Goal: Check status: Check status

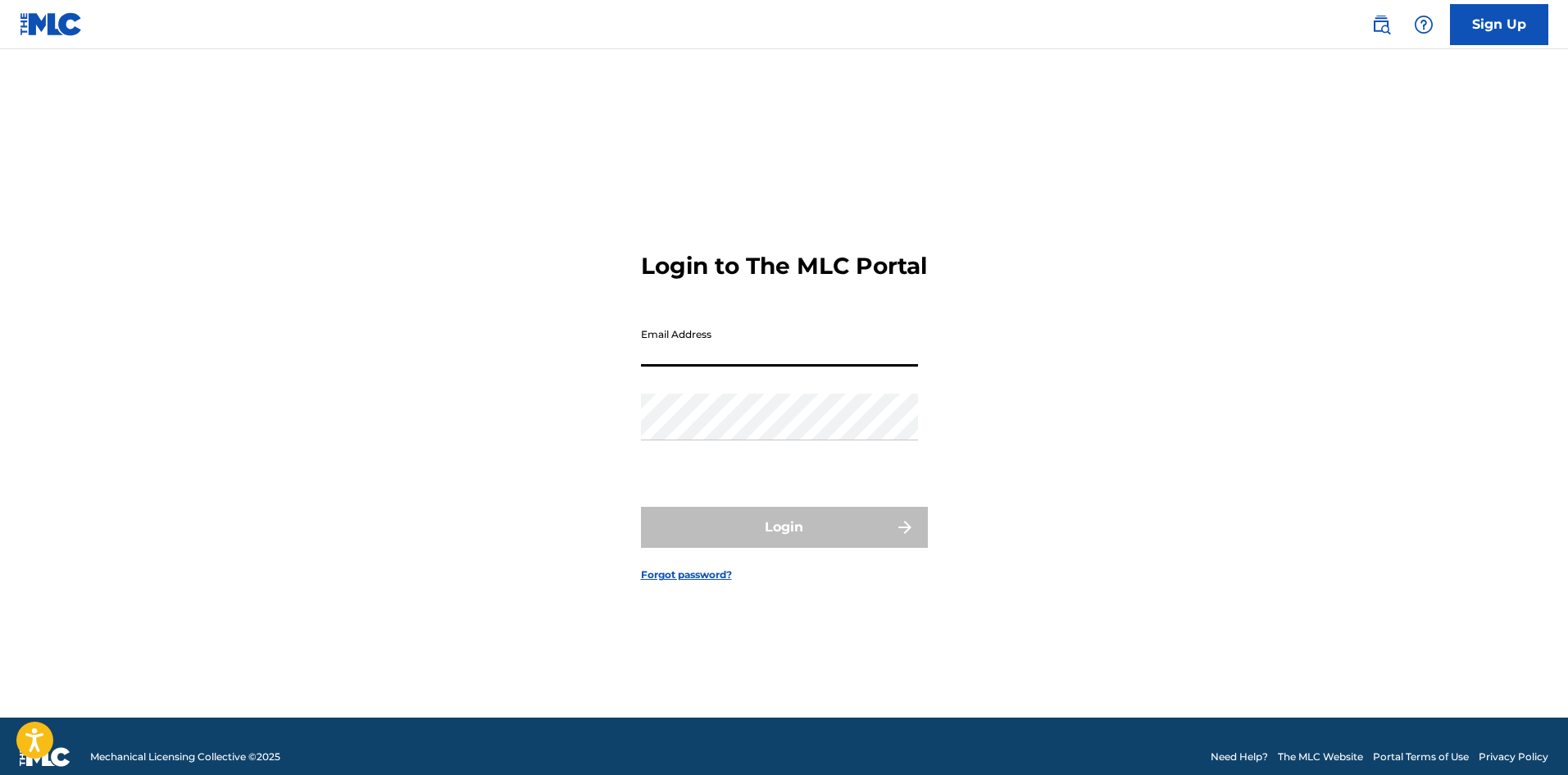
type input "[EMAIL_ADDRESS][DOMAIN_NAME]"
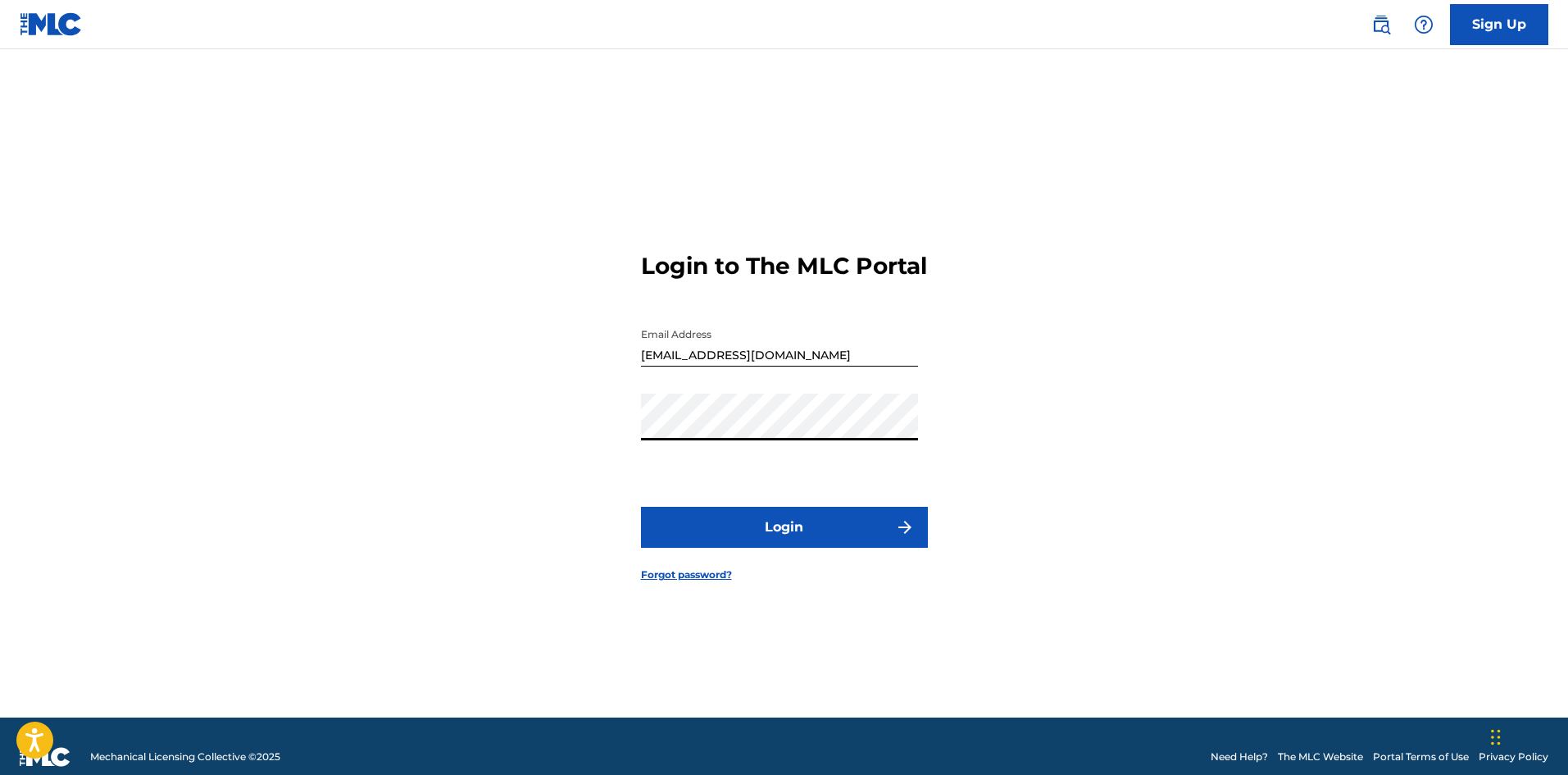
click at [800, 524] on button "Login" at bounding box center [784, 528] width 287 height 41
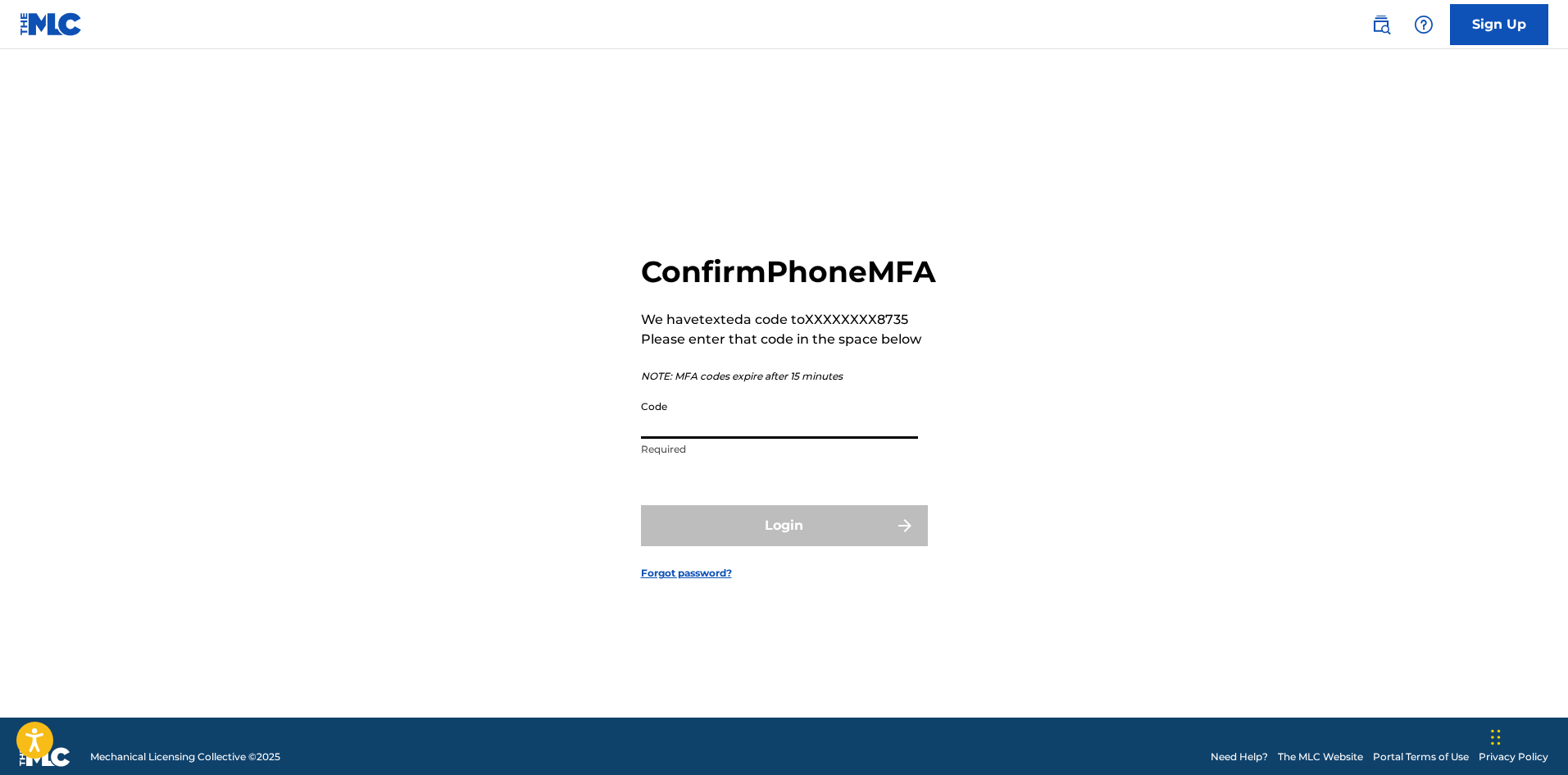
click at [775, 439] on input "Code" at bounding box center [779, 415] width 277 height 47
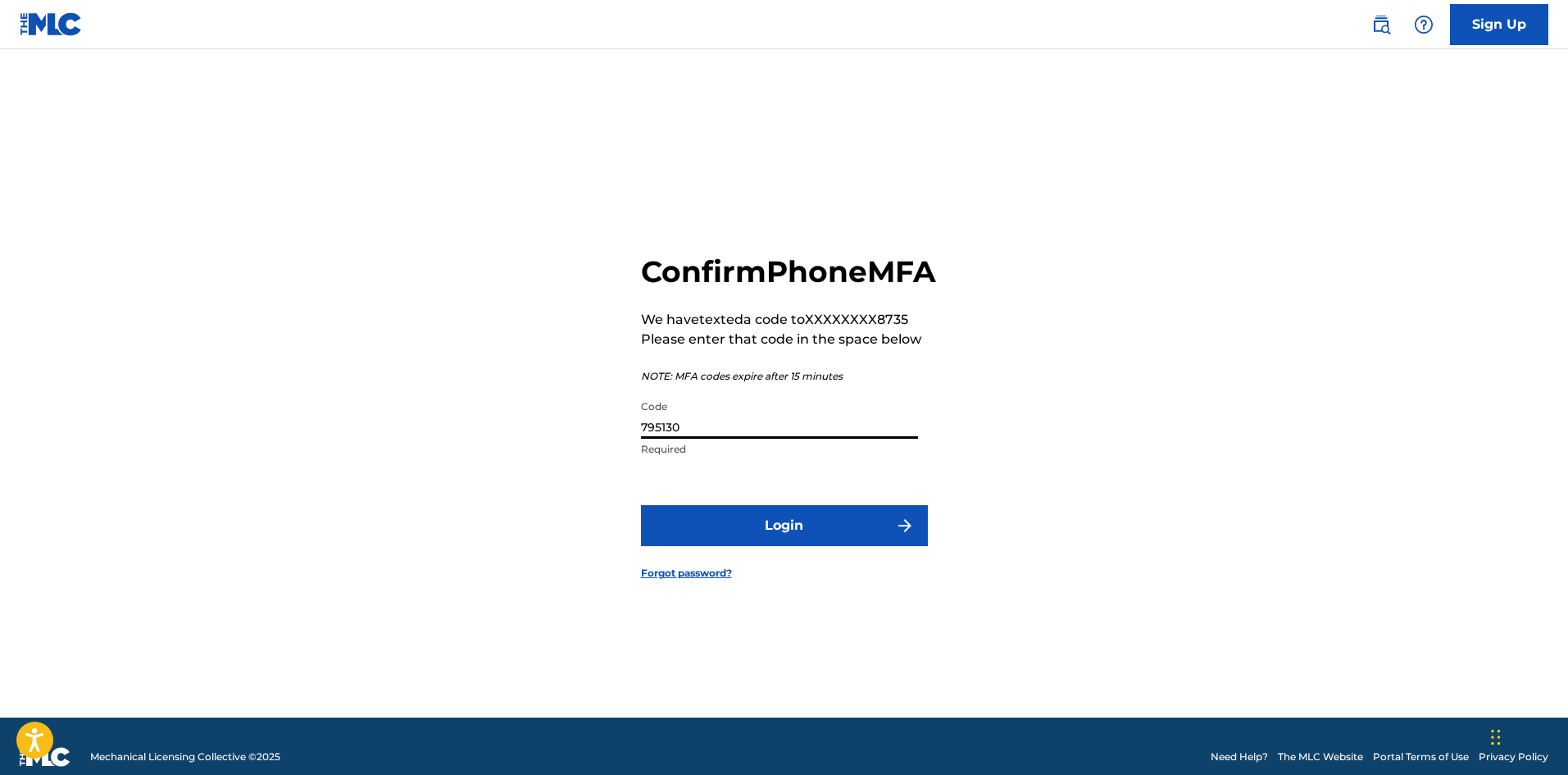
type input "795130"
click at [641, 505] on button "Login" at bounding box center [784, 526] width 287 height 41
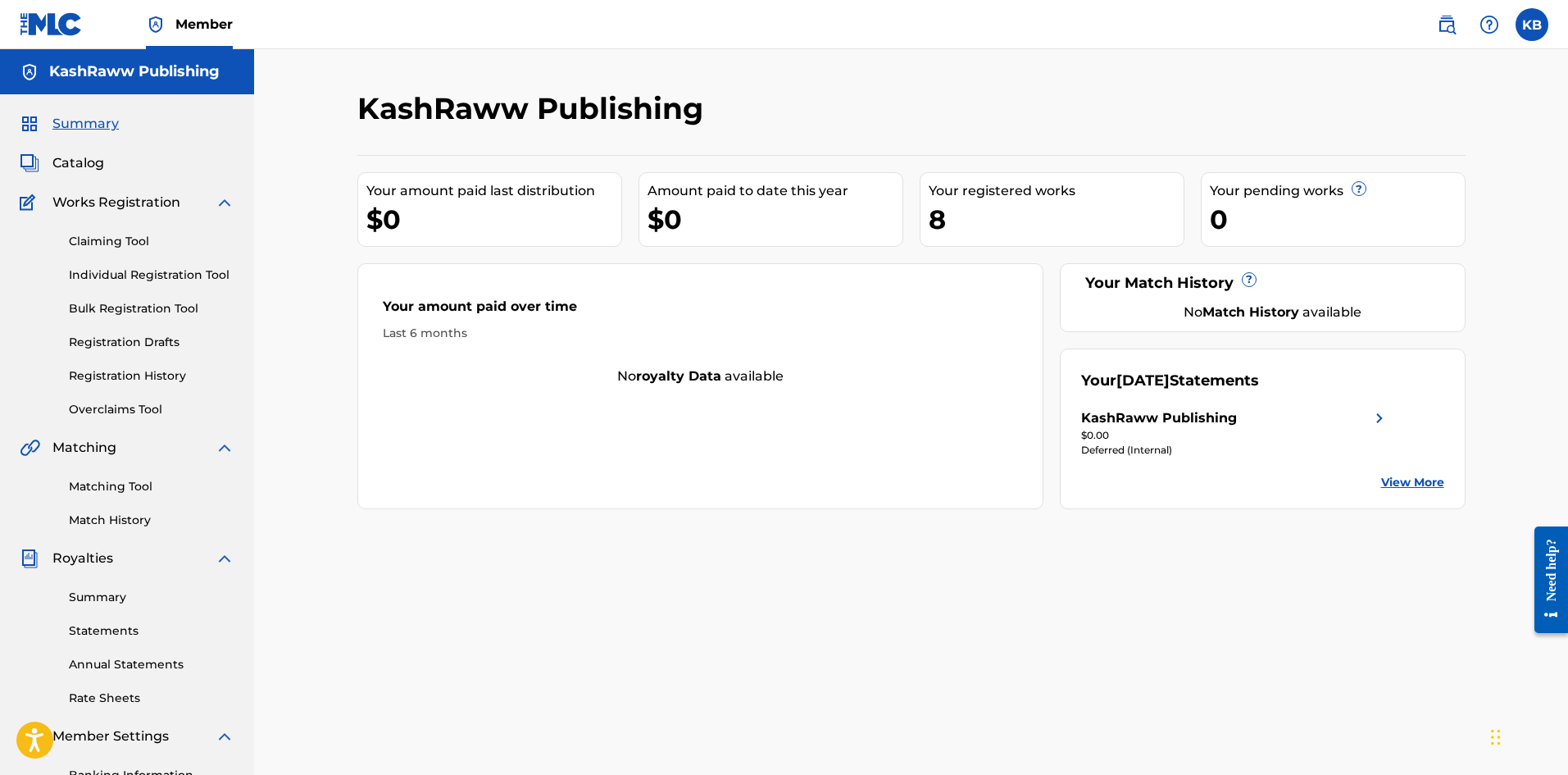
click at [1379, 420] on img at bounding box center [1379, 418] width 20 height 20
click at [1213, 421] on div "KashRaww Publishing" at bounding box center [1158, 418] width 156 height 20
click at [109, 603] on link "Summary" at bounding box center [152, 597] width 166 height 17
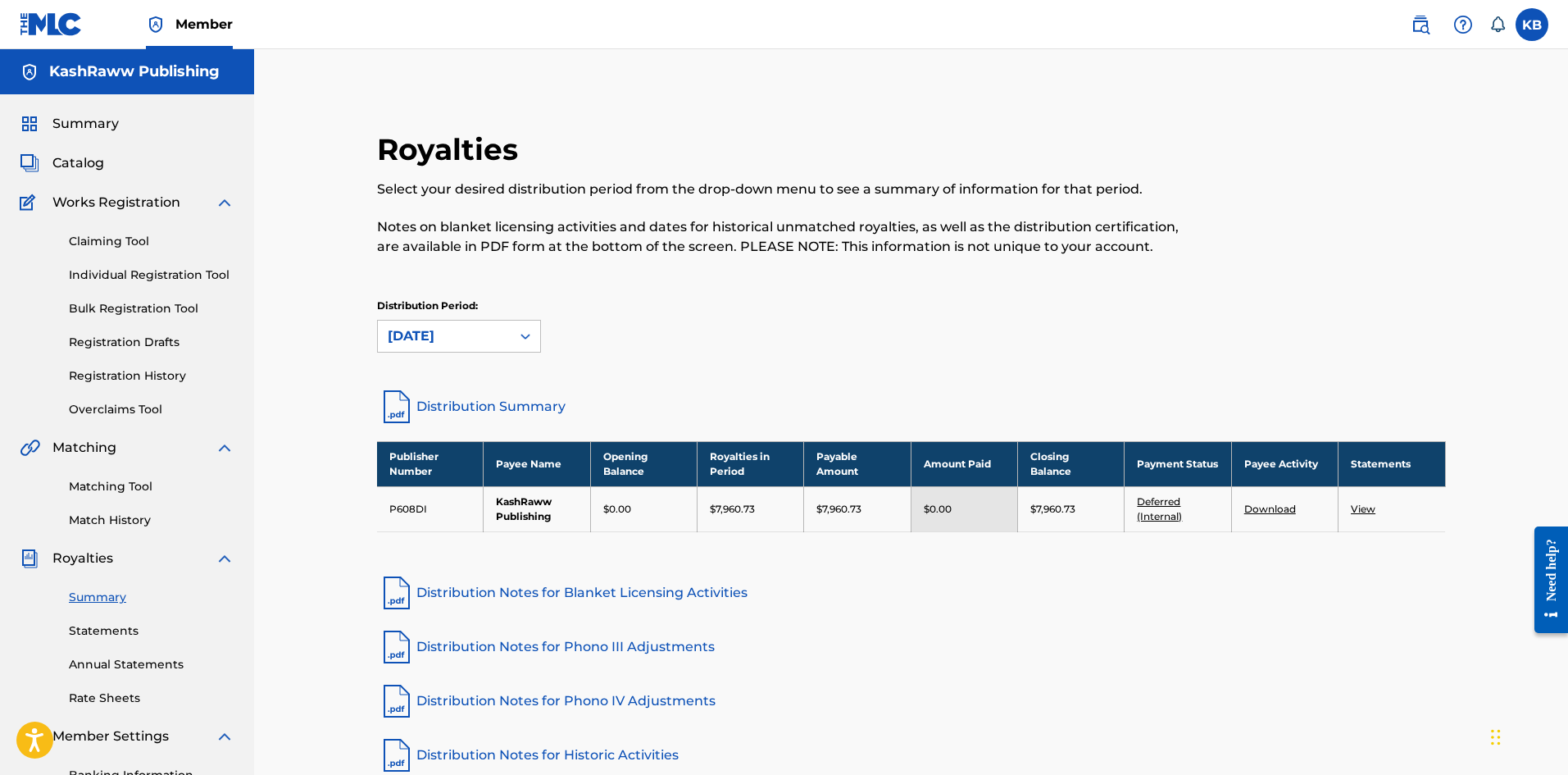
click at [1172, 456] on th "Payment Status" at bounding box center [1177, 463] width 106 height 45
click at [1168, 504] on link "Deferred (Internal)" at bounding box center [1159, 509] width 45 height 27
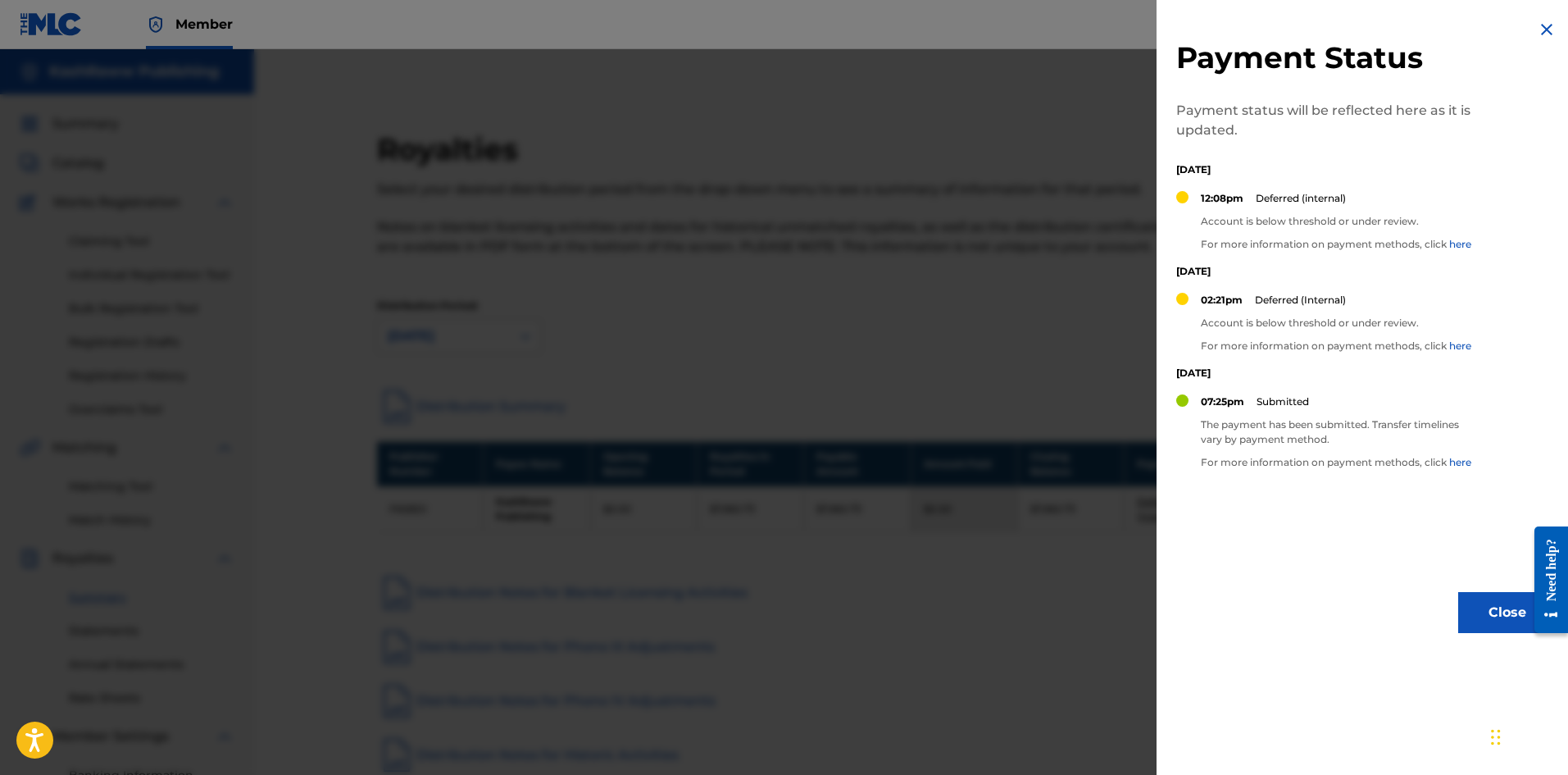
click at [1495, 605] on button "Close" at bounding box center [1507, 613] width 98 height 41
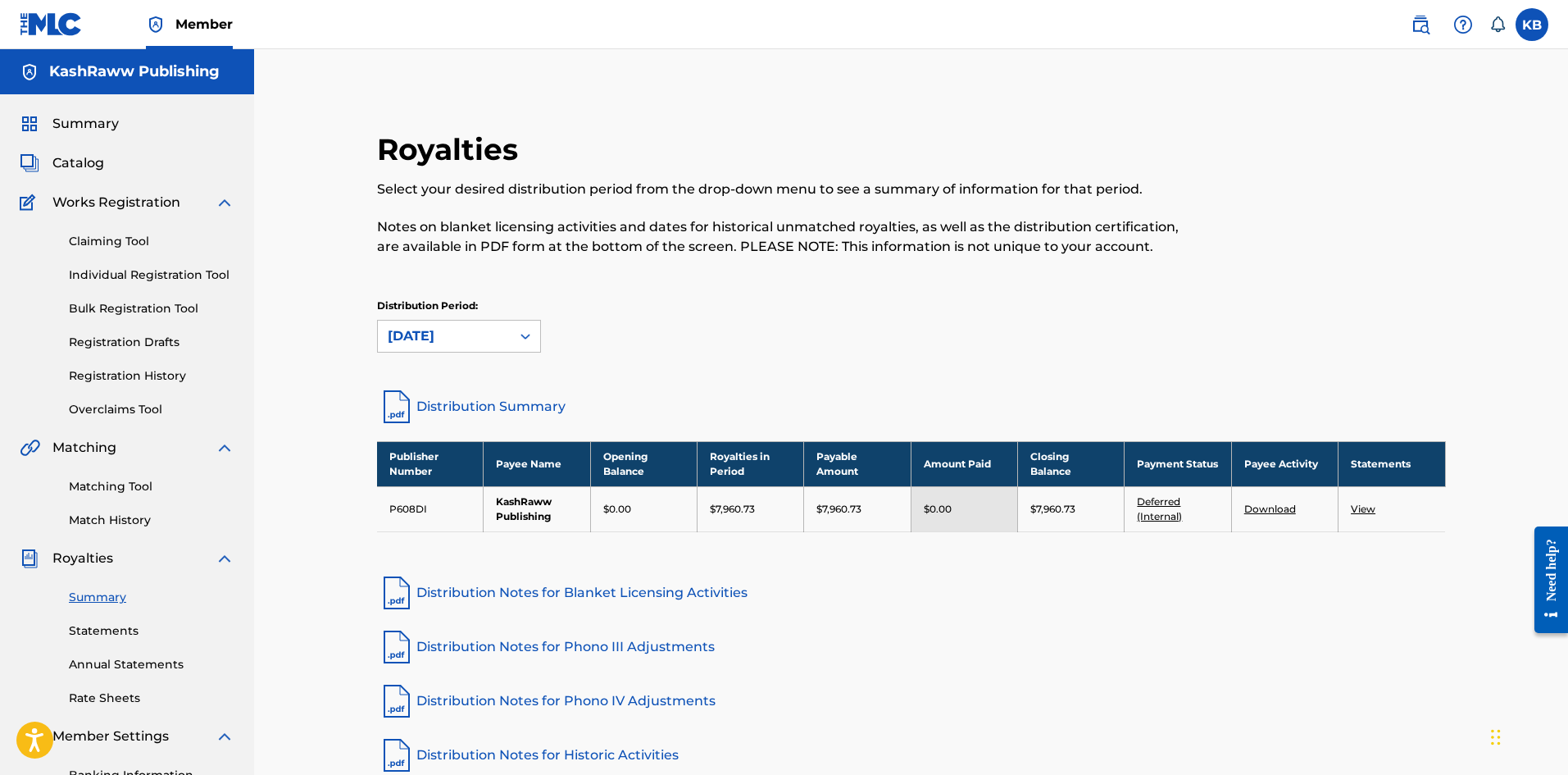
scroll to position [242, 0]
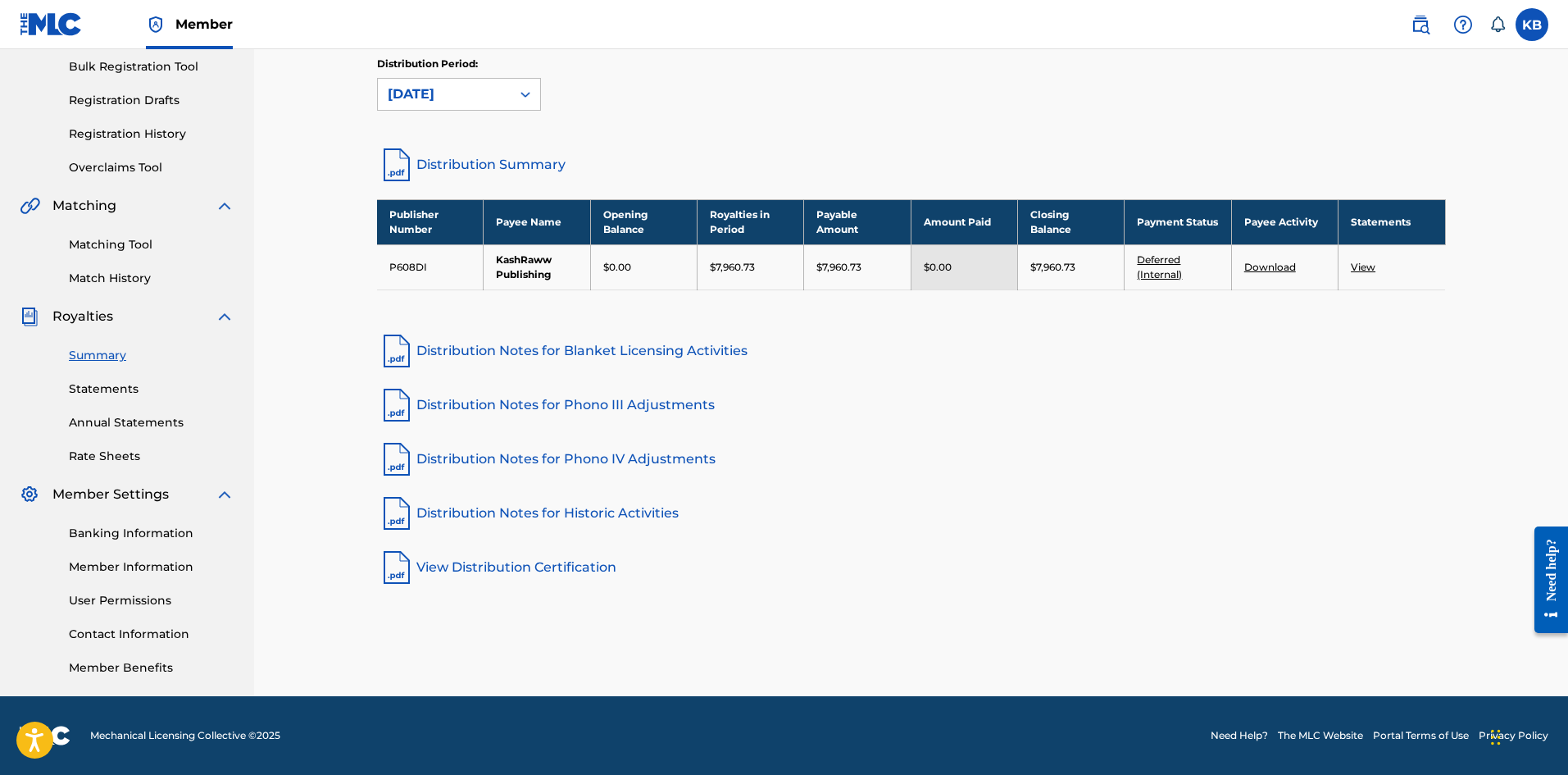
click at [138, 632] on link "Contact Information" at bounding box center [152, 634] width 166 height 17
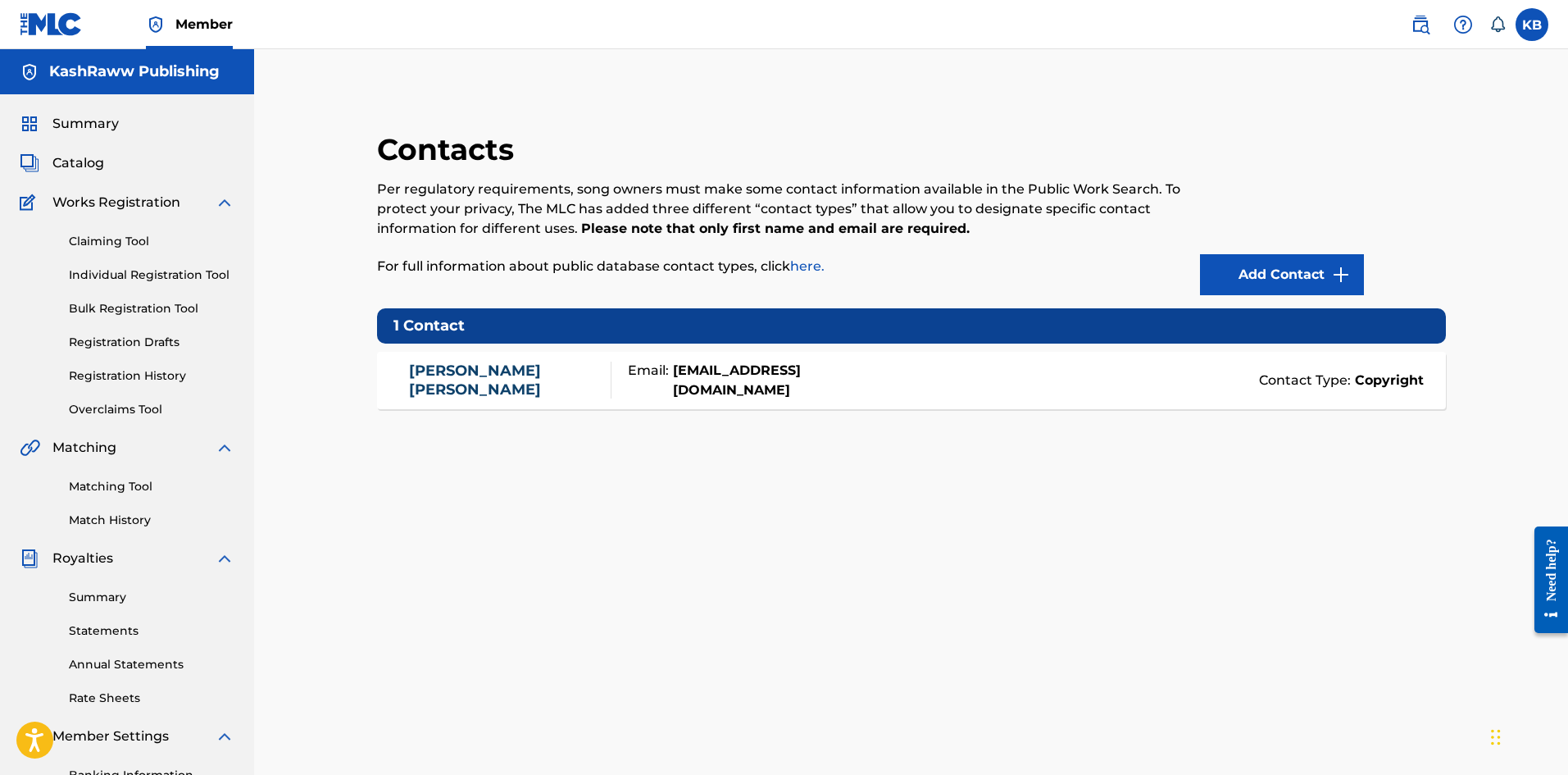
scroll to position [137, 0]
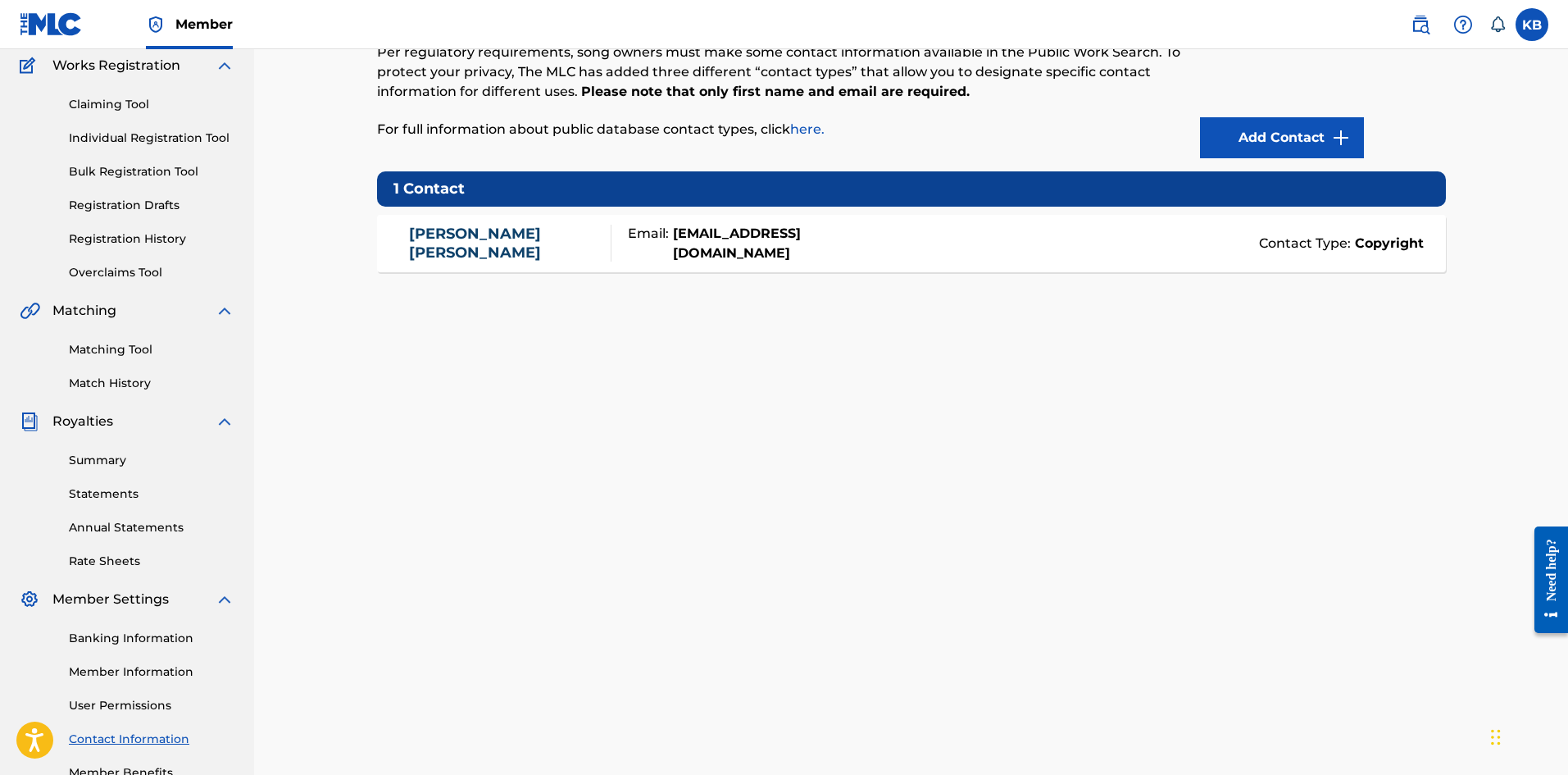
click at [120, 642] on link "Banking Information" at bounding box center [152, 638] width 166 height 17
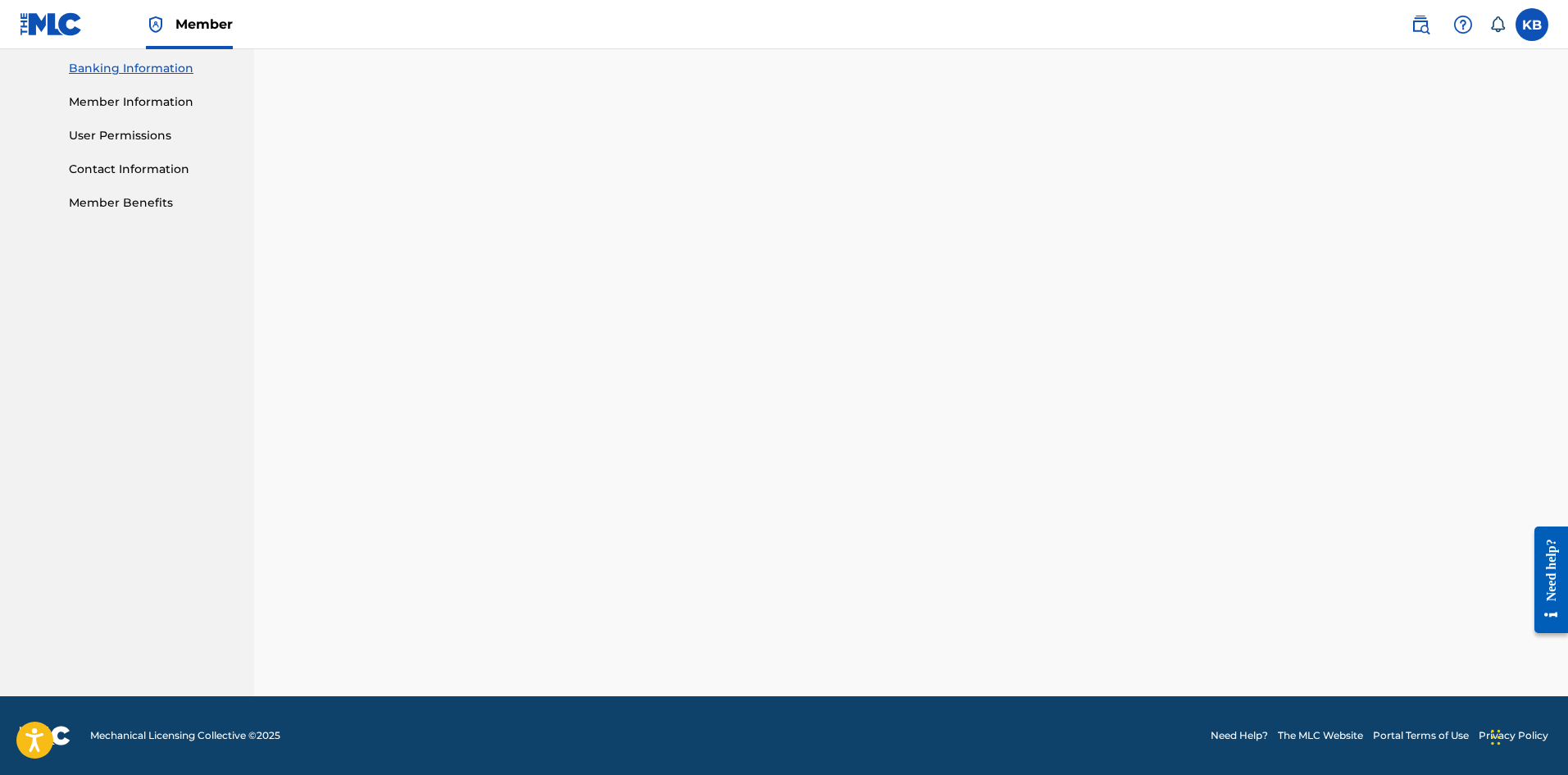
scroll to position [370, 0]
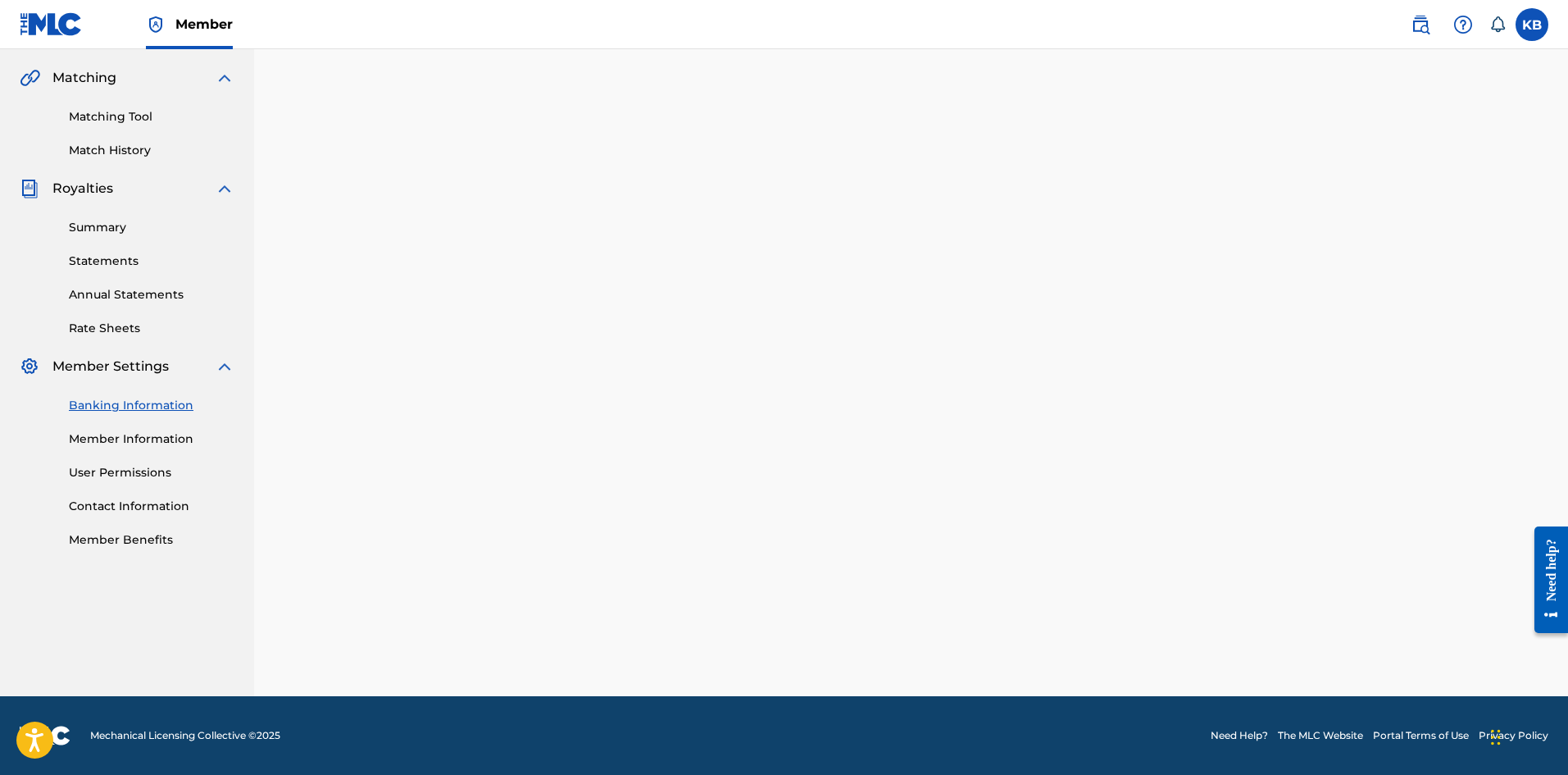
click at [96, 227] on link "Summary" at bounding box center [152, 228] width 166 height 17
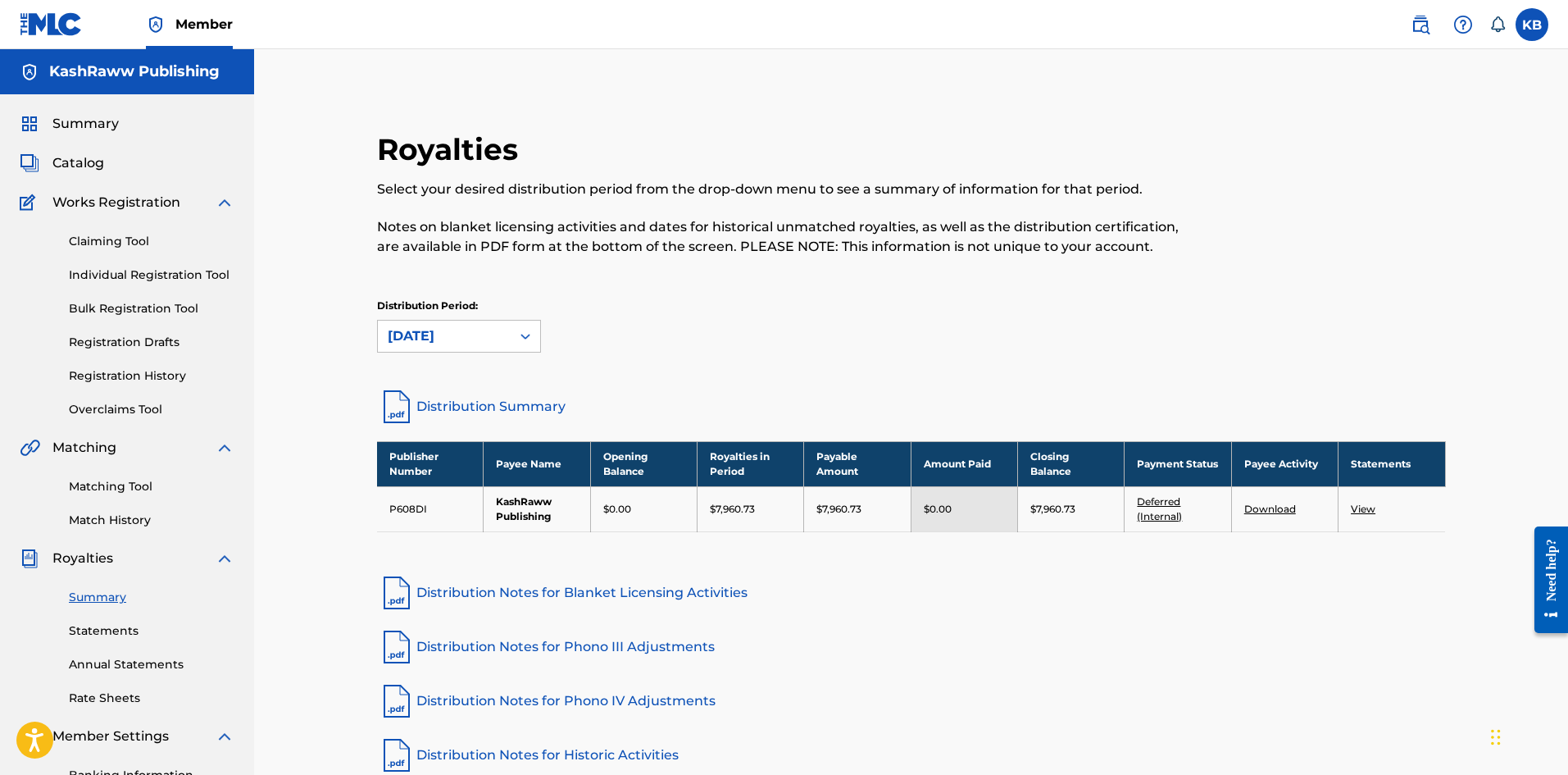
click at [1158, 514] on link "Deferred (Internal)" at bounding box center [1159, 509] width 45 height 27
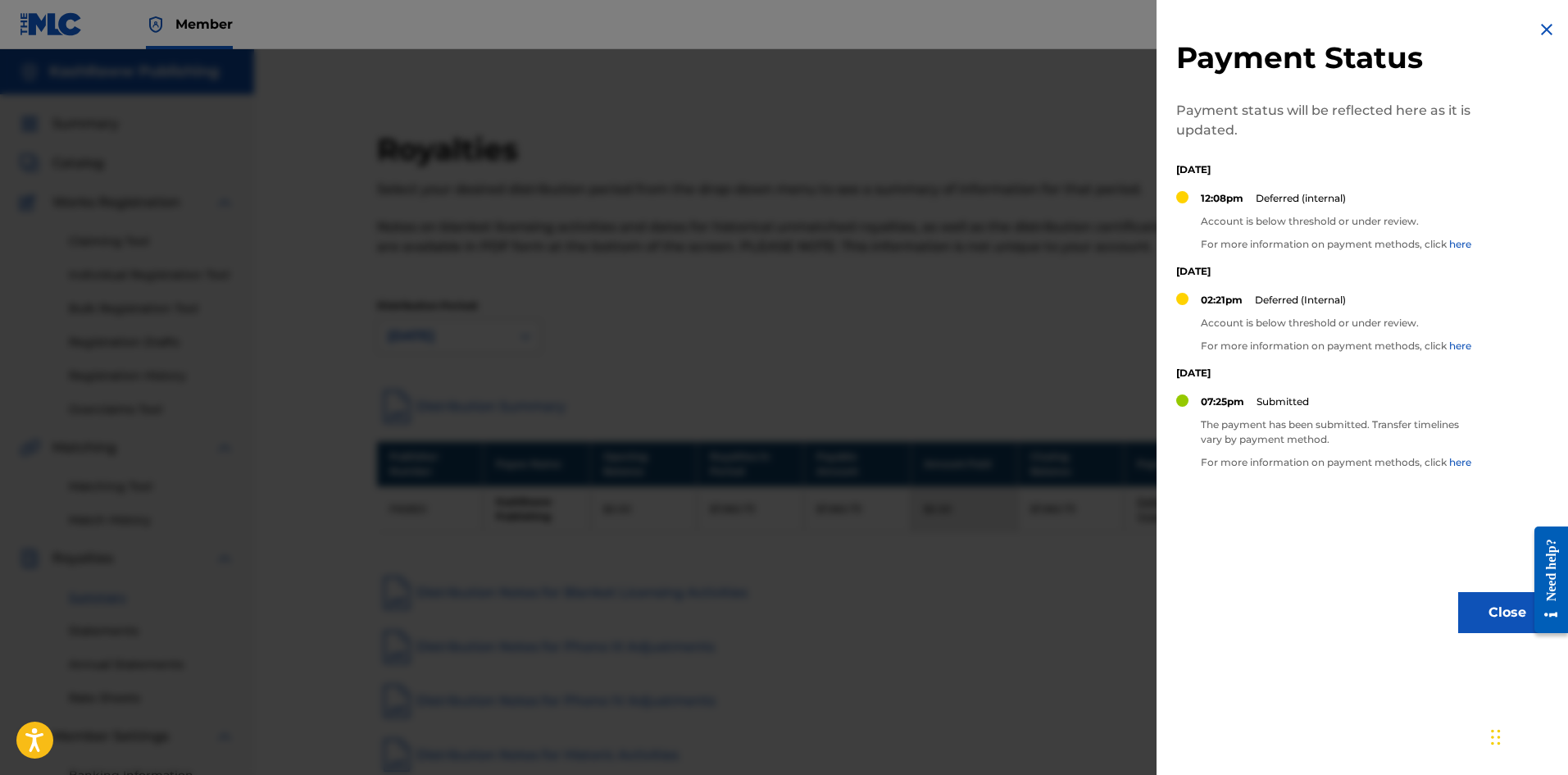
click at [1142, 510] on div at bounding box center [784, 437] width 1568 height 775
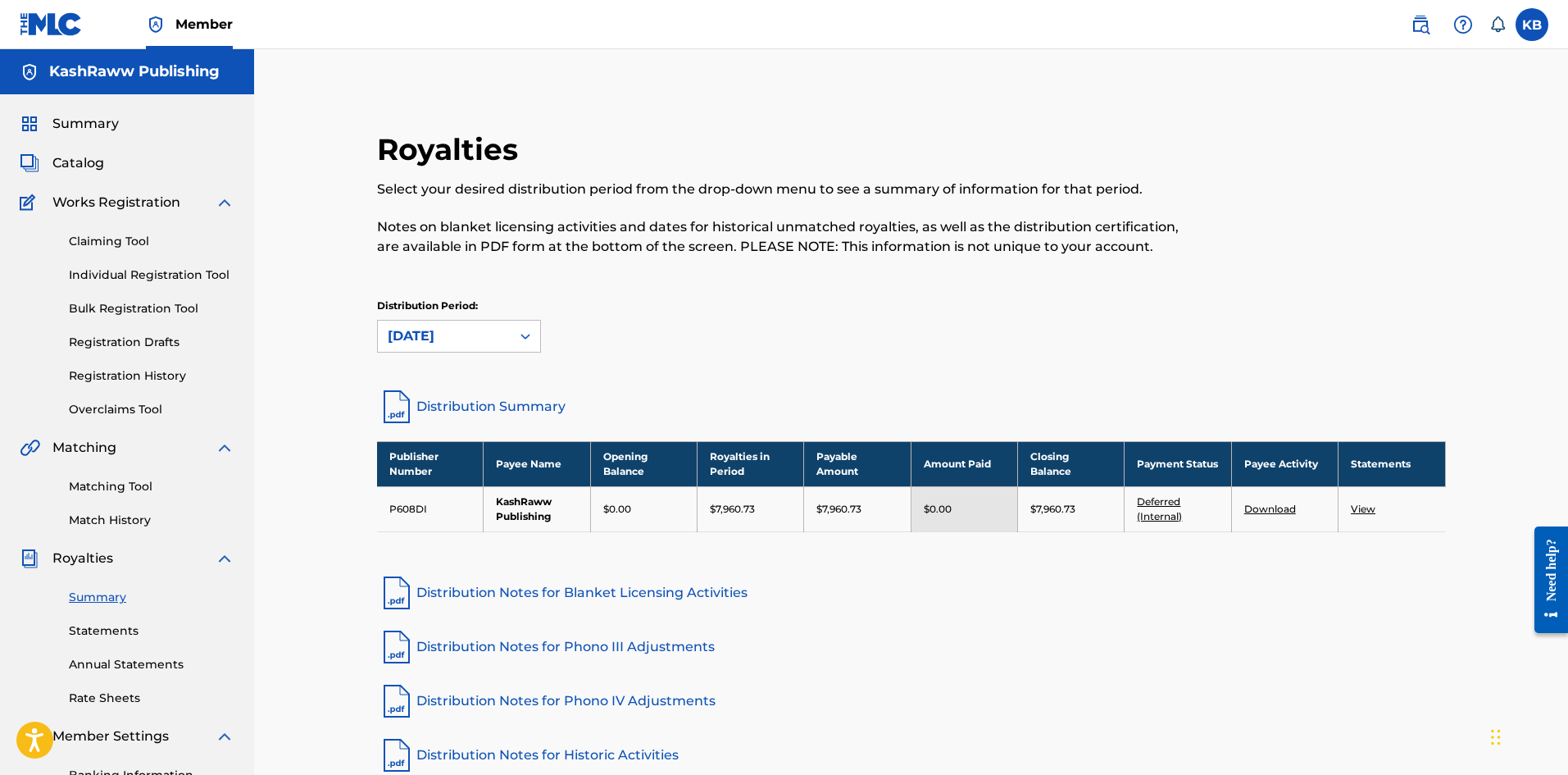
click at [1158, 496] on link "Deferred (Internal)" at bounding box center [1159, 509] width 45 height 27
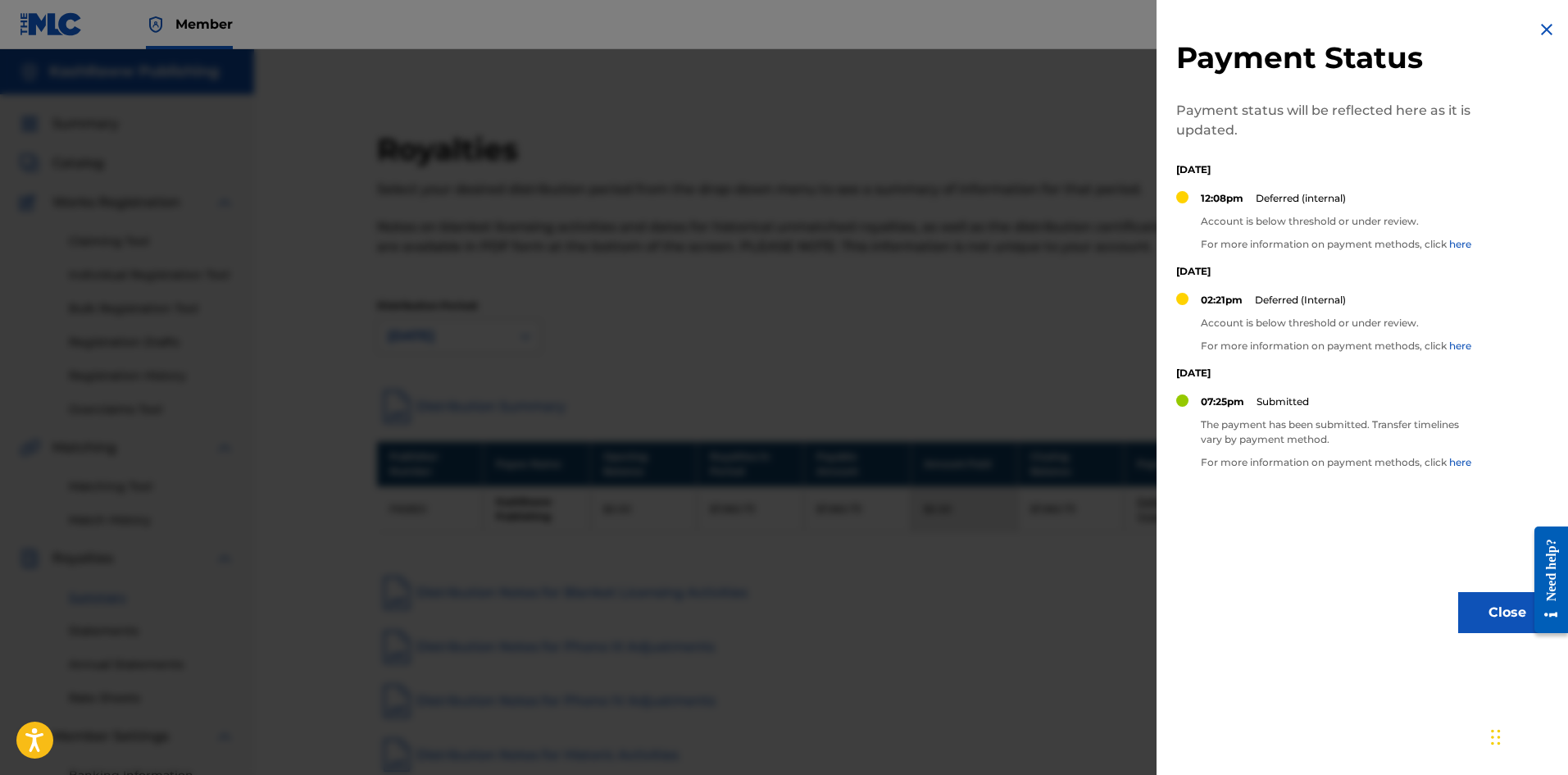
click at [1467, 613] on button "Close" at bounding box center [1507, 613] width 98 height 41
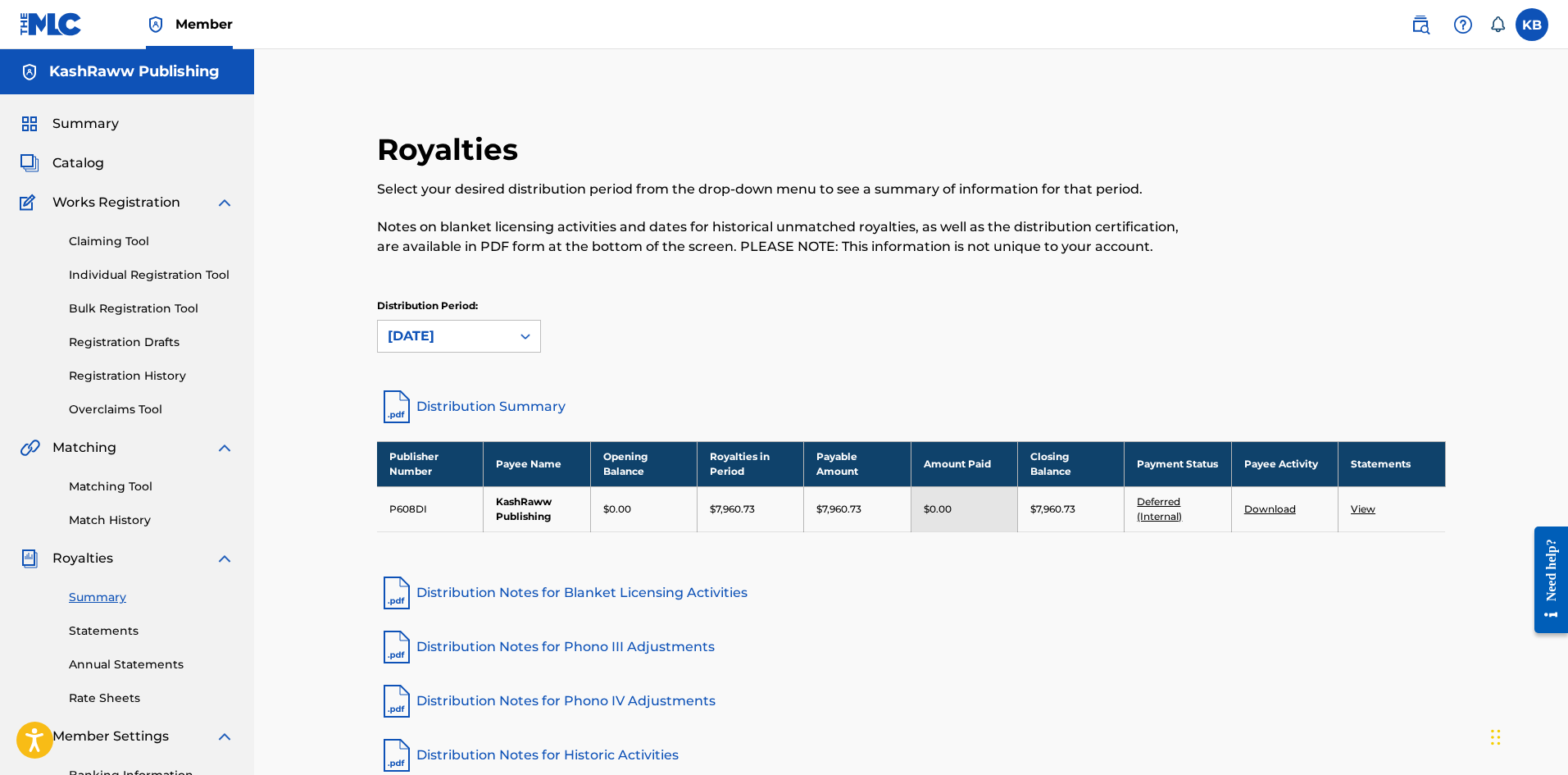
click at [1544, 538] on div "Need help?" at bounding box center [1551, 570] width 22 height 63
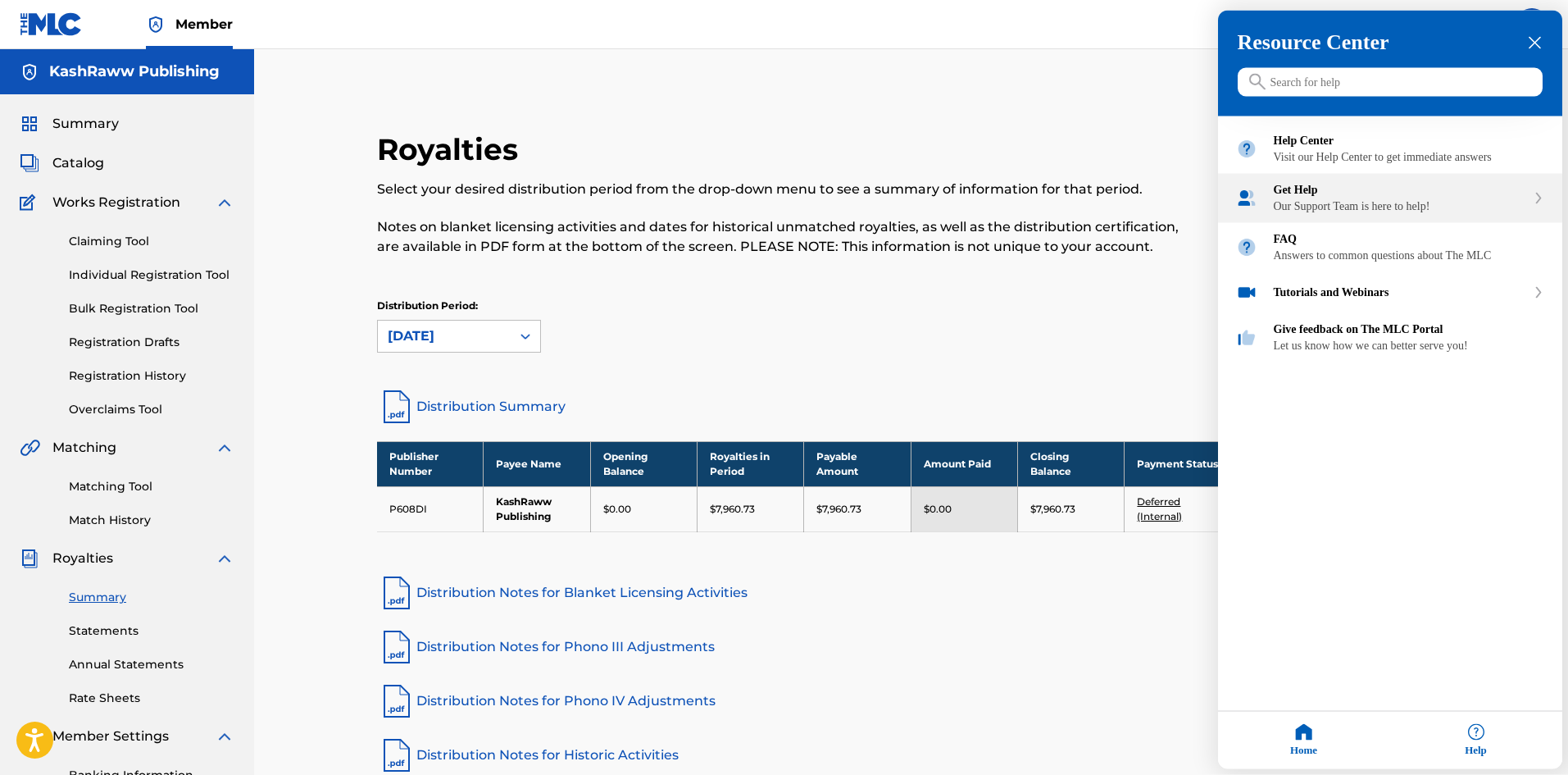
click at [1349, 214] on div "Our Support Team is here to help!" at bounding box center [1400, 207] width 252 height 13
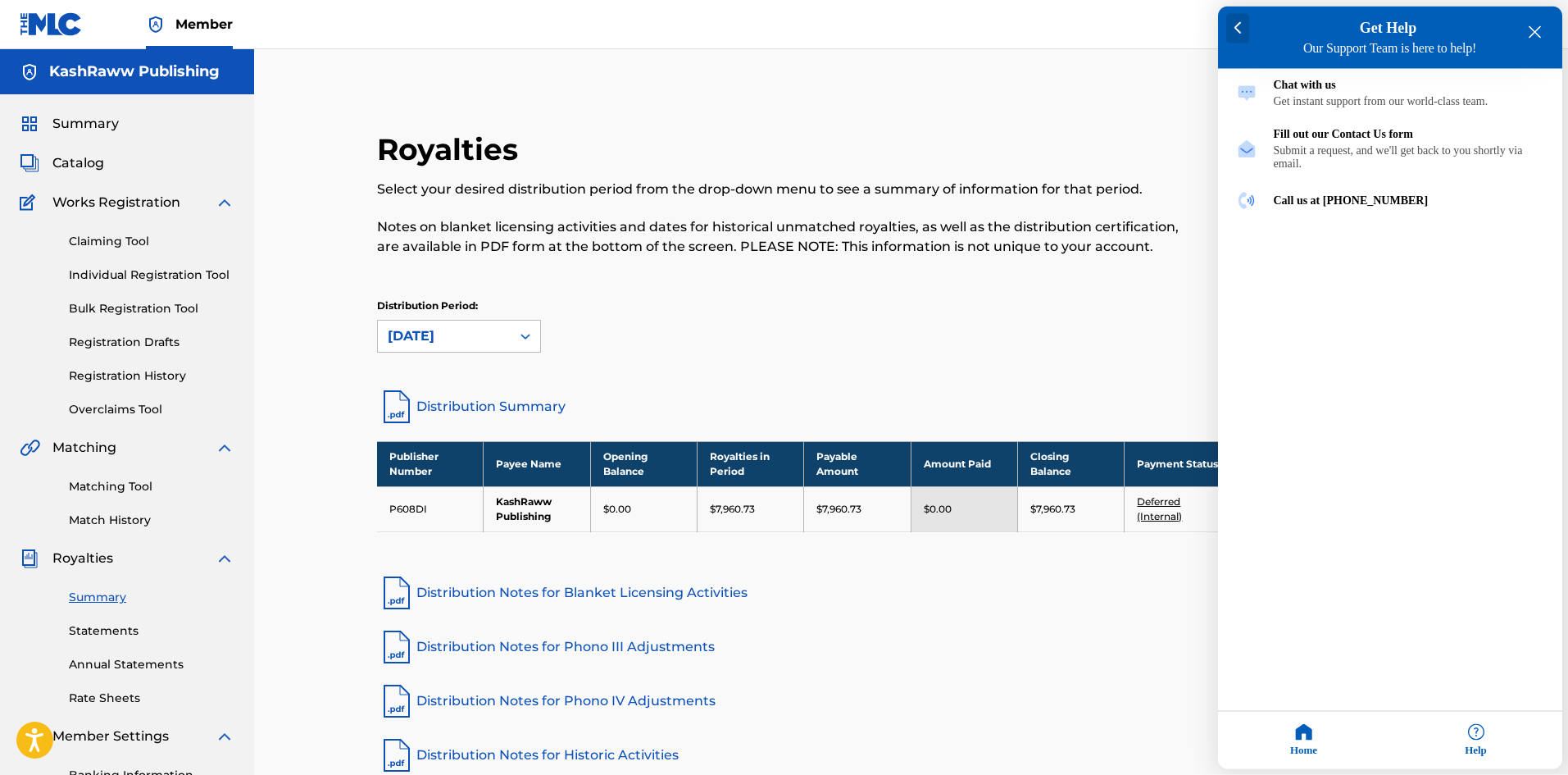
click at [1238, 29] on icon at bounding box center [1238, 29] width 7 height 13
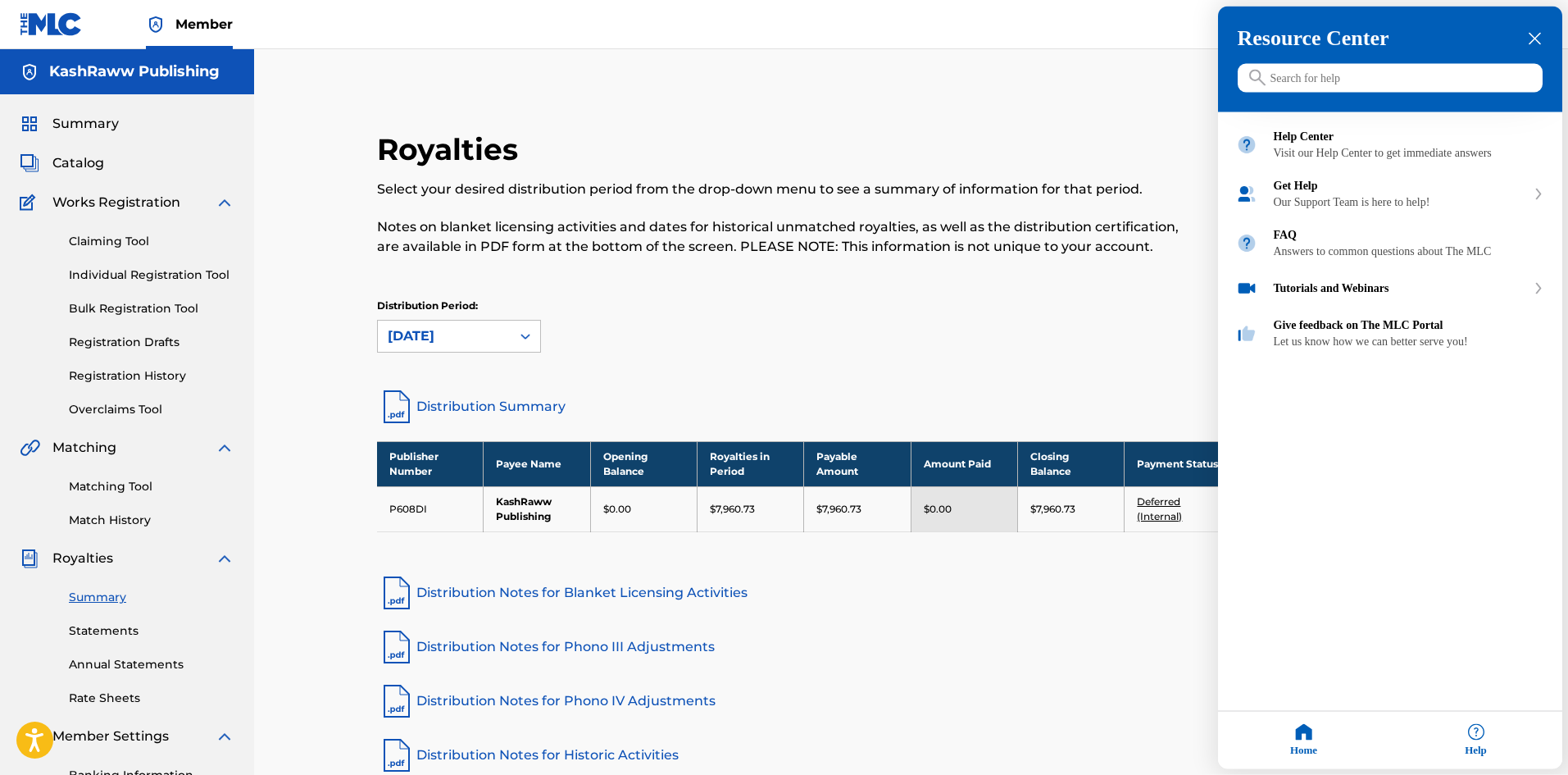
click at [1001, 404] on div at bounding box center [784, 388] width 1568 height 775
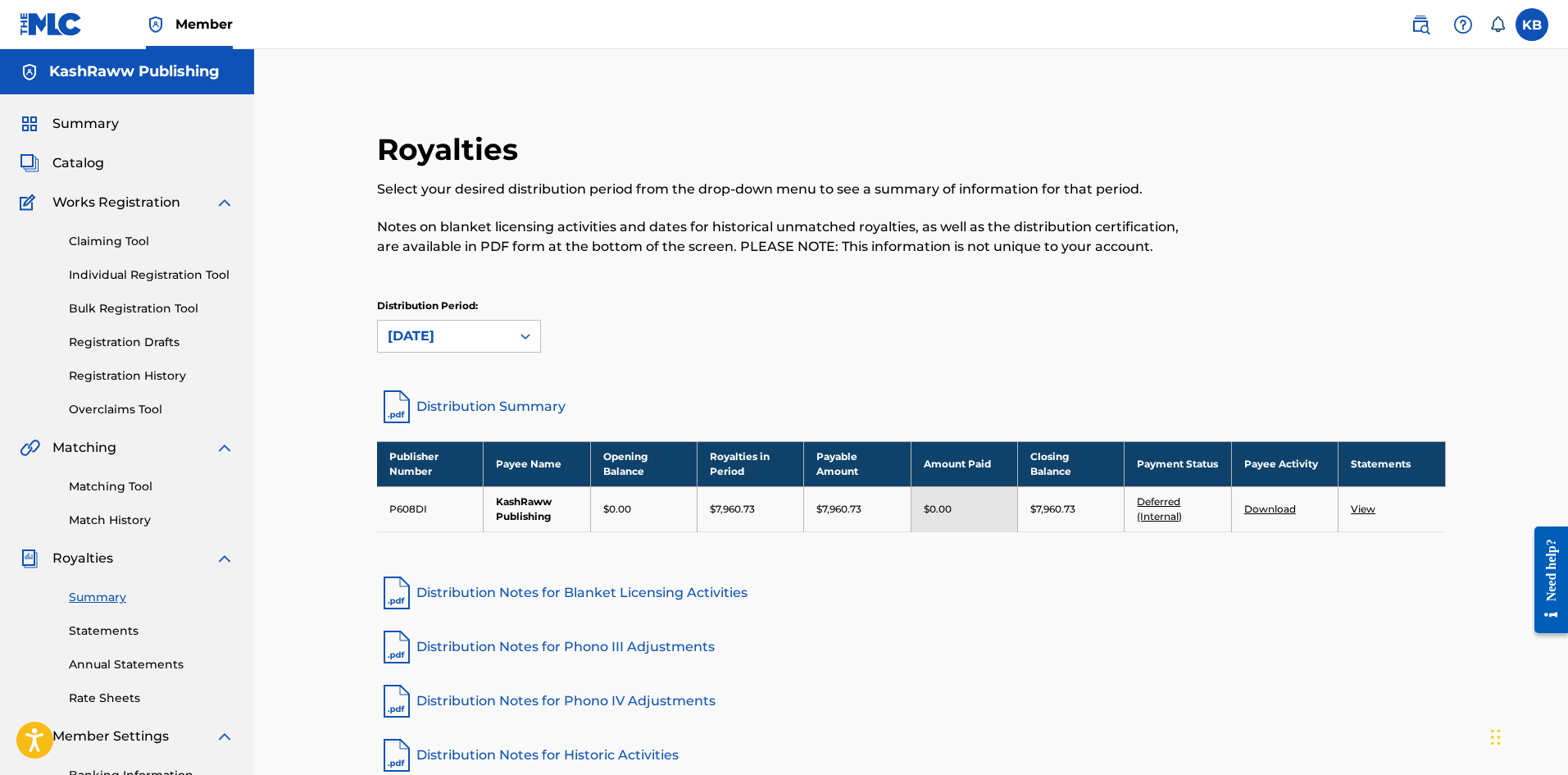
click at [1278, 510] on link "Download" at bounding box center [1270, 509] width 52 height 12
